Goal: Information Seeking & Learning: Learn about a topic

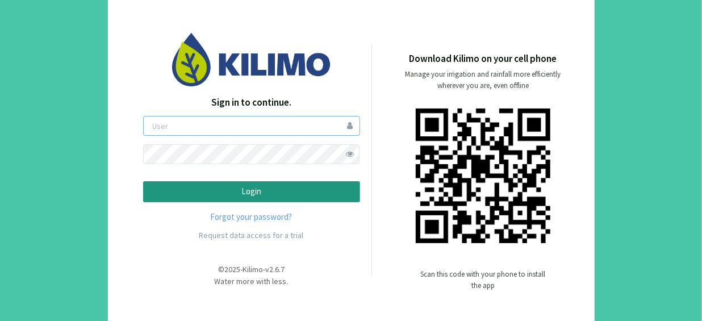
type input "[EMAIL_ADDRESS][DOMAIN_NAME]"
click at [282, 194] on p "Login" at bounding box center [252, 191] width 198 height 13
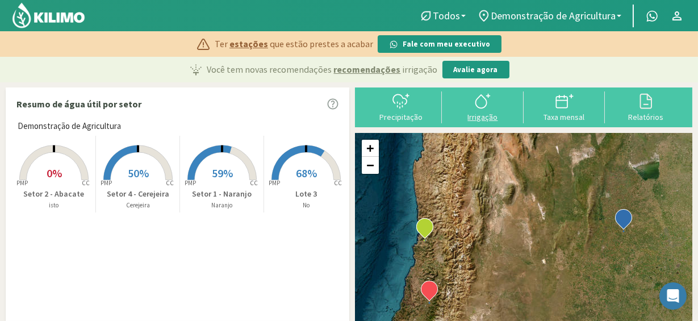
click at [478, 111] on svg-icon at bounding box center [483, 107] width 18 height 10
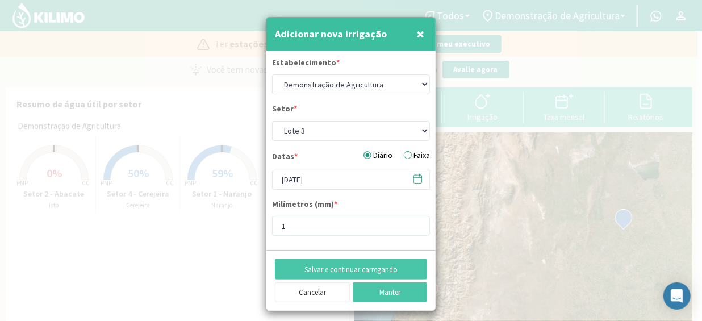
click at [424, 33] on font "×" at bounding box center [420, 33] width 8 height 19
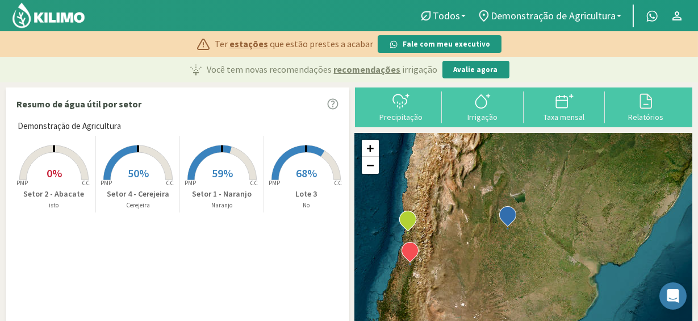
click at [296, 160] on rect at bounding box center [306, 181] width 91 height 91
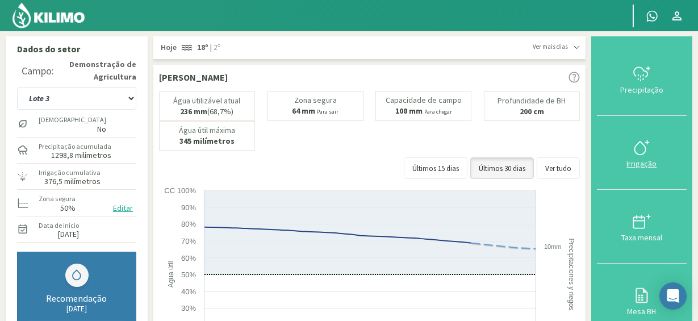
click at [641, 172] on button "Irrigação" at bounding box center [642, 153] width 90 height 74
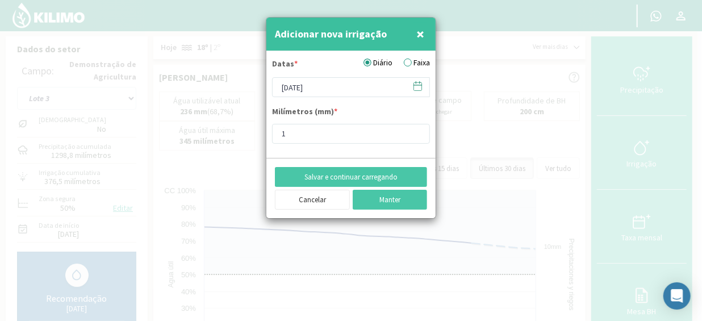
click at [419, 33] on font "×" at bounding box center [420, 33] width 8 height 19
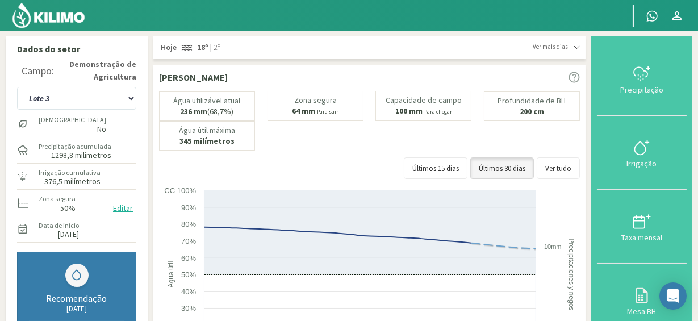
click at [376, 145] on div "Água utilizável atual 236 mm (68,7%) Zona segura 64 mm Para sair Capacidade de …" at bounding box center [369, 121] width 421 height 60
click at [458, 175] on button "Últimos 15 dias" at bounding box center [436, 167] width 64 height 21
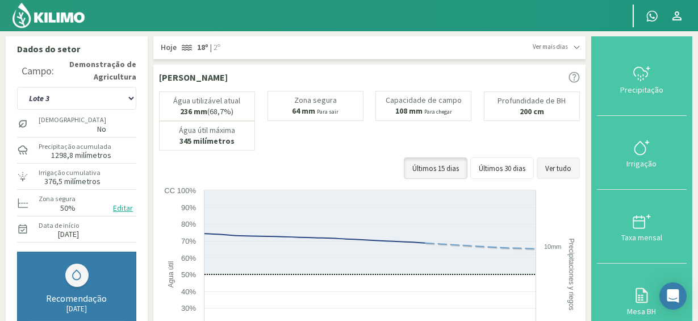
click at [553, 172] on button "Ver tudo" at bounding box center [558, 167] width 43 height 21
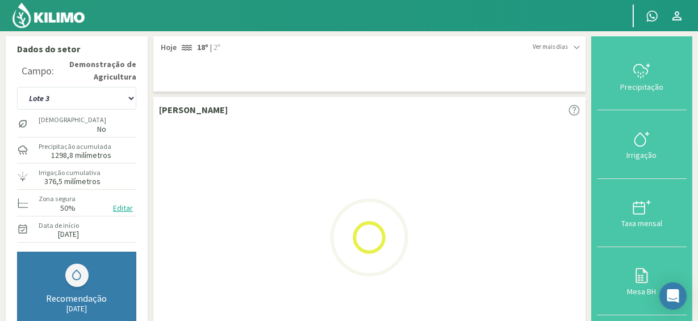
click at [553, 172] on div at bounding box center [369, 237] width 421 height 227
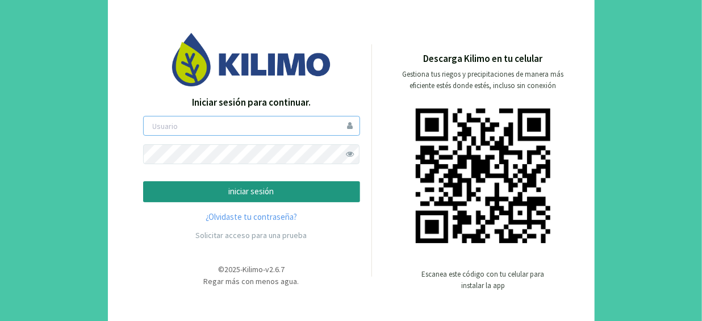
type input "[EMAIL_ADDRESS][DOMAIN_NAME]"
click at [260, 192] on p "iniciar sesión" at bounding box center [252, 191] width 198 height 13
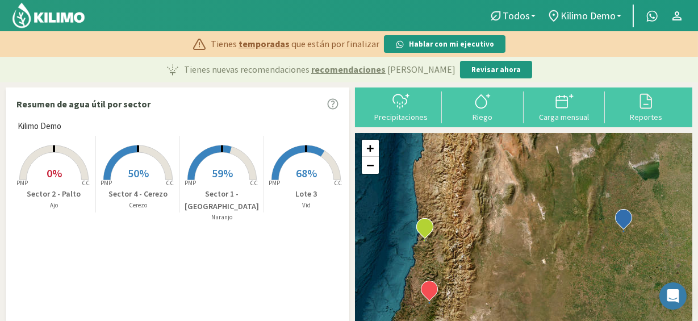
click at [196, 189] on p "Sector 1 - [GEOGRAPHIC_DATA]" at bounding box center [221, 200] width 83 height 24
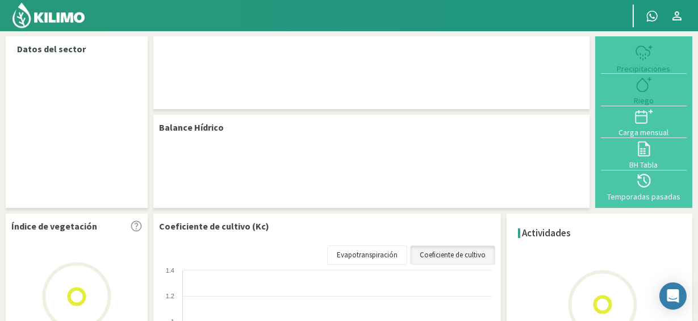
select select "1: Object"
